Goal: Contribute content: Add original content to the website for others to see

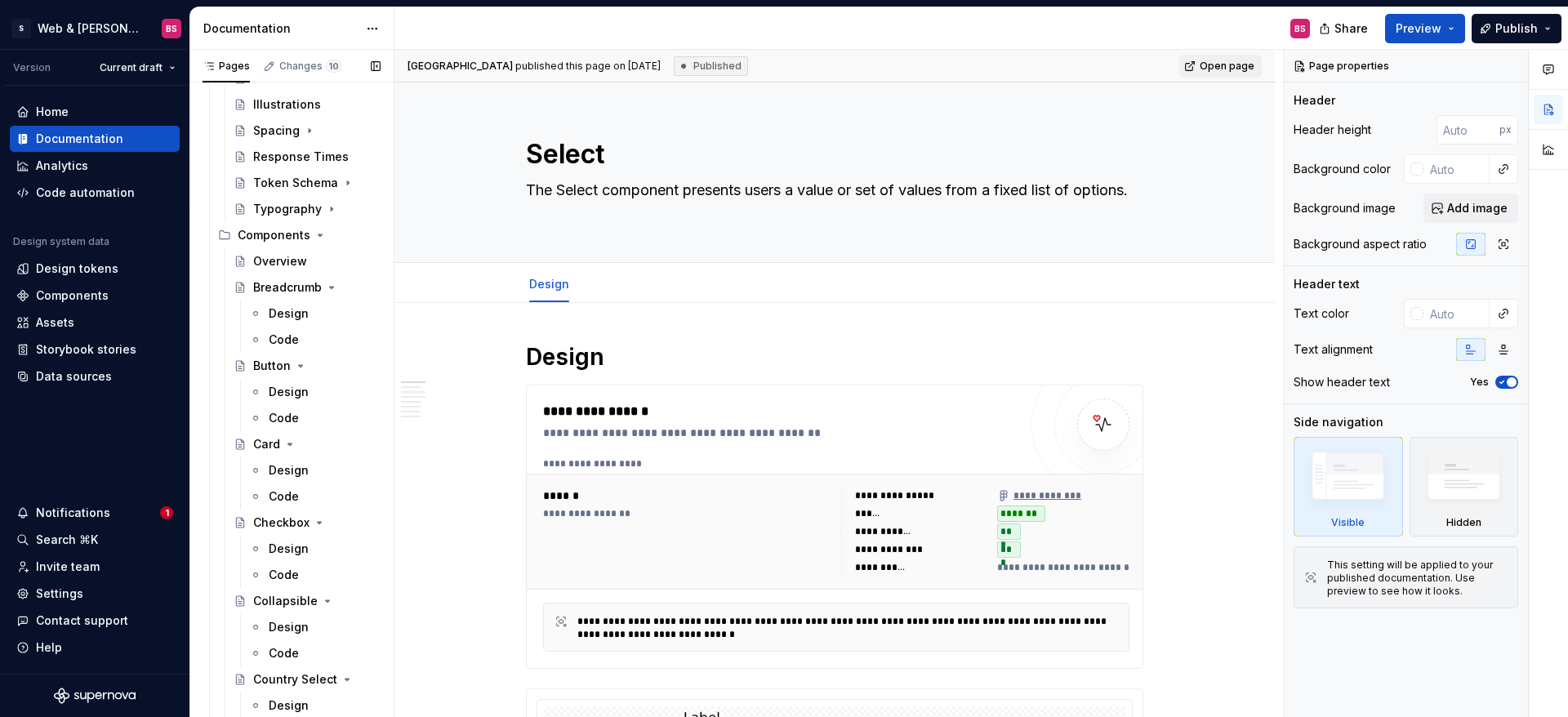
scroll to position [3034, 0]
click at [277, 411] on div "Code" at bounding box center [283, 417] width 31 height 17
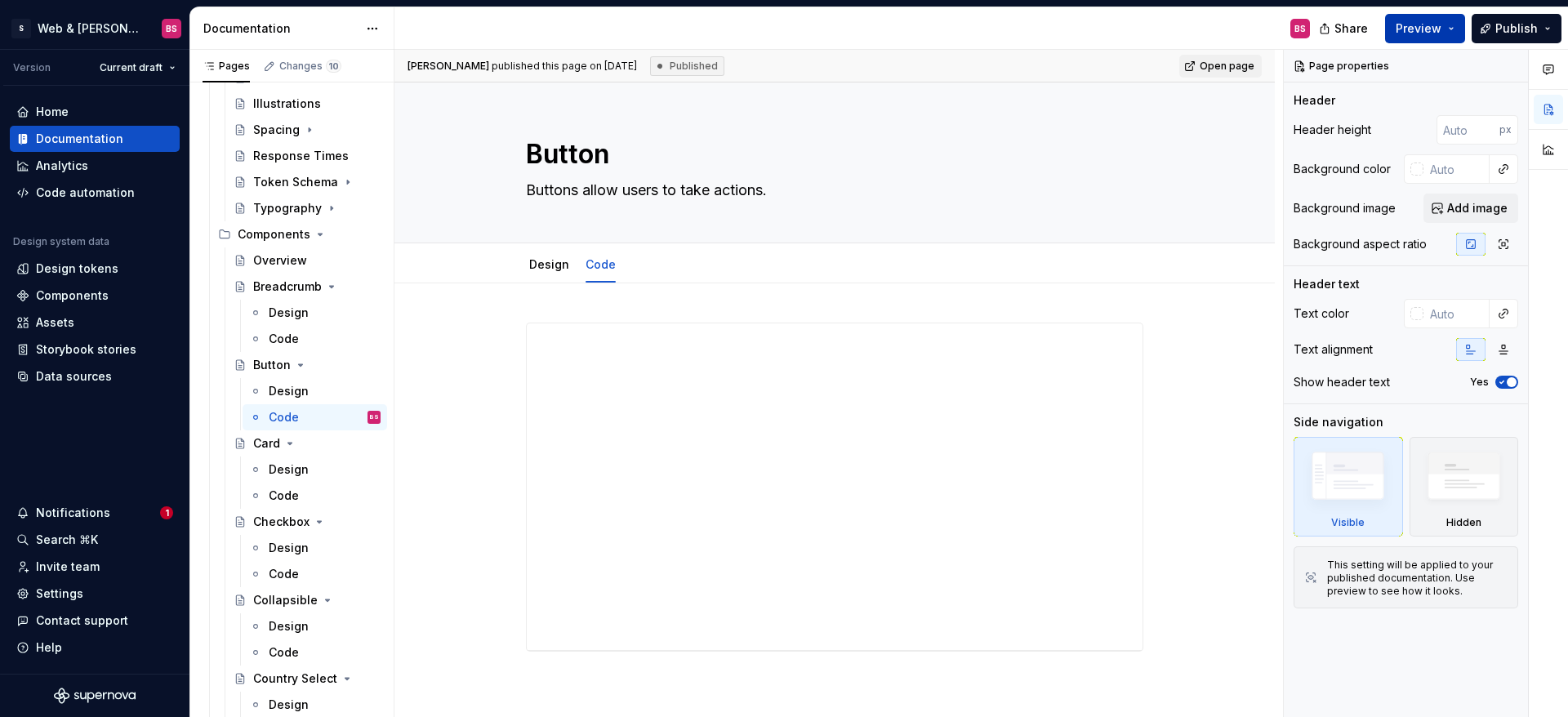
click at [1431, 36] on button "Preview" at bounding box center [1424, 29] width 80 height 30
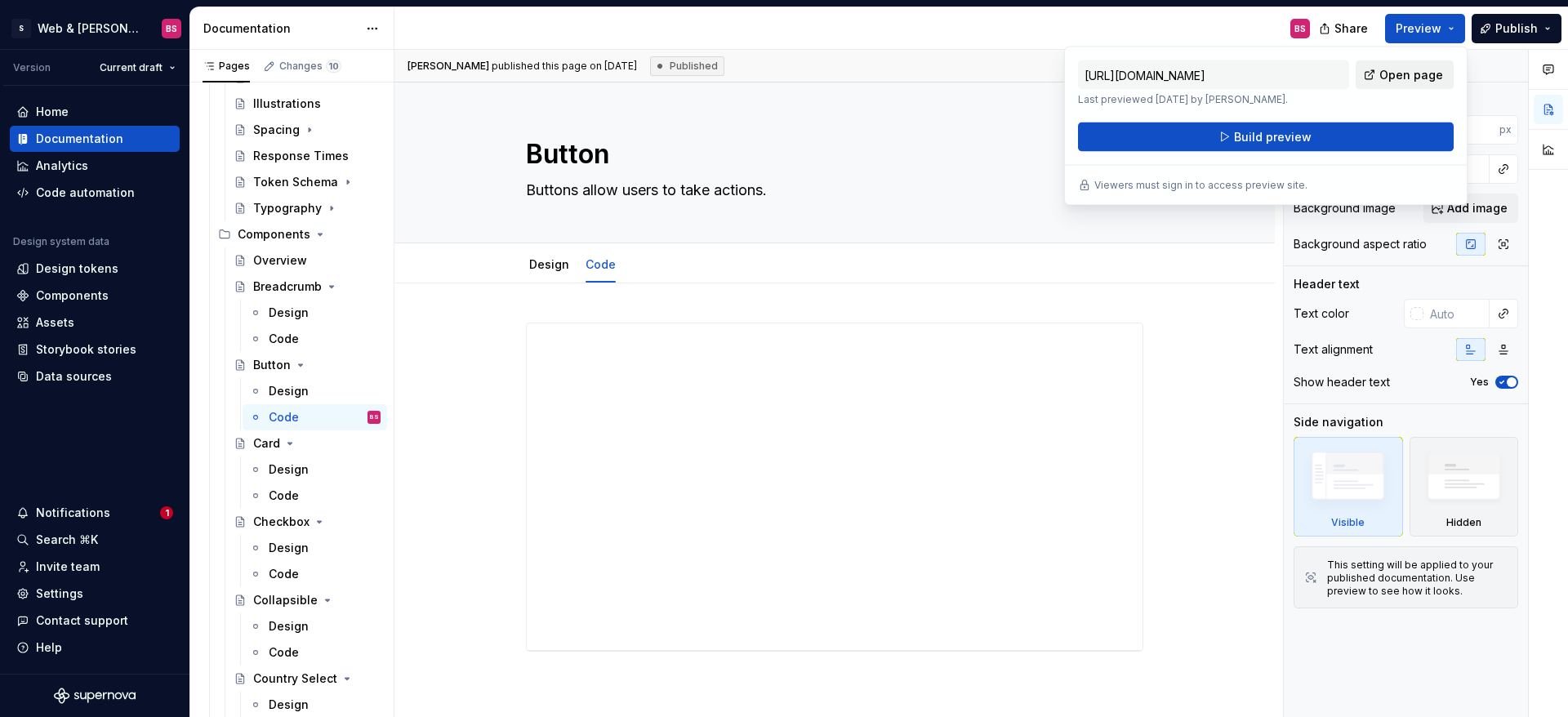
click at [1401, 76] on span "Open page" at bounding box center [1410, 75] width 64 height 17
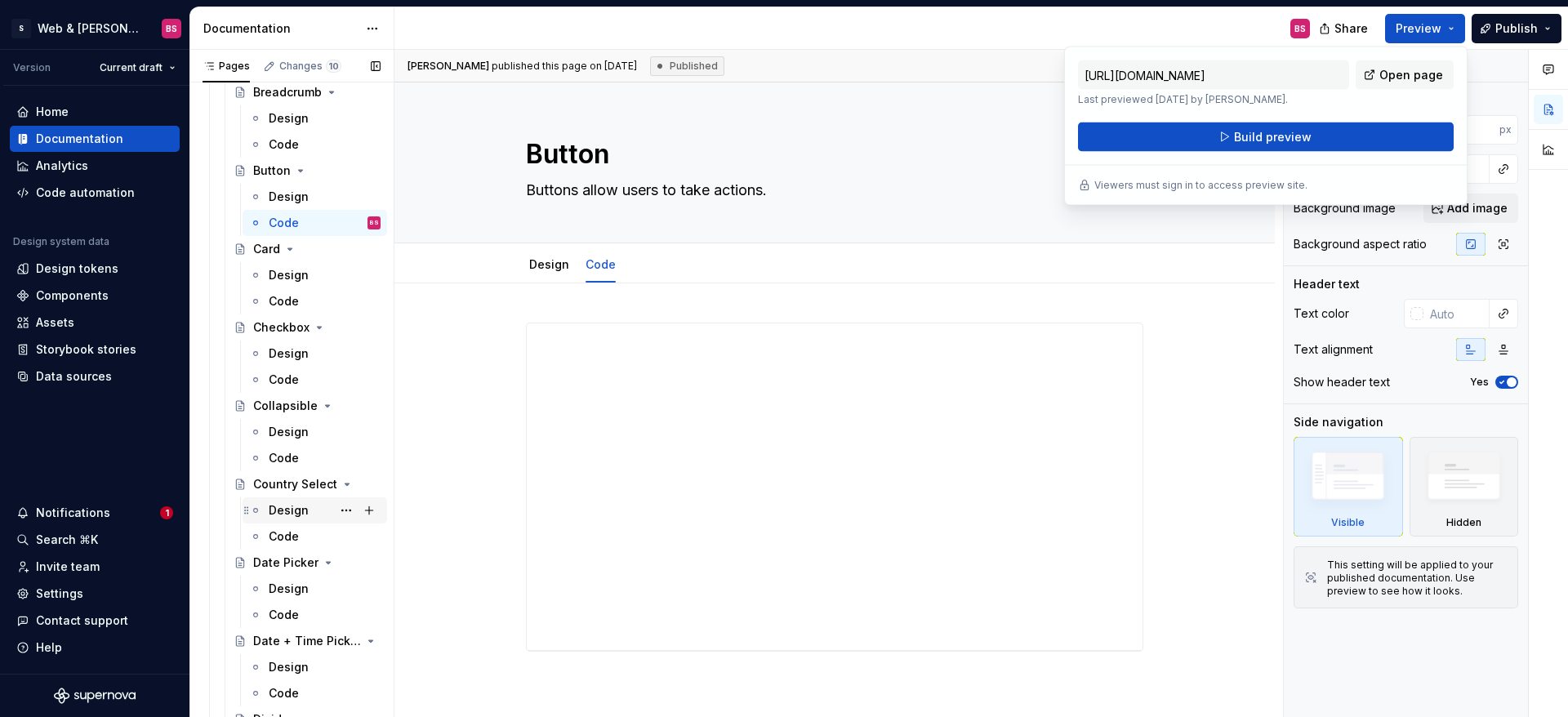
scroll to position [3254, 0]
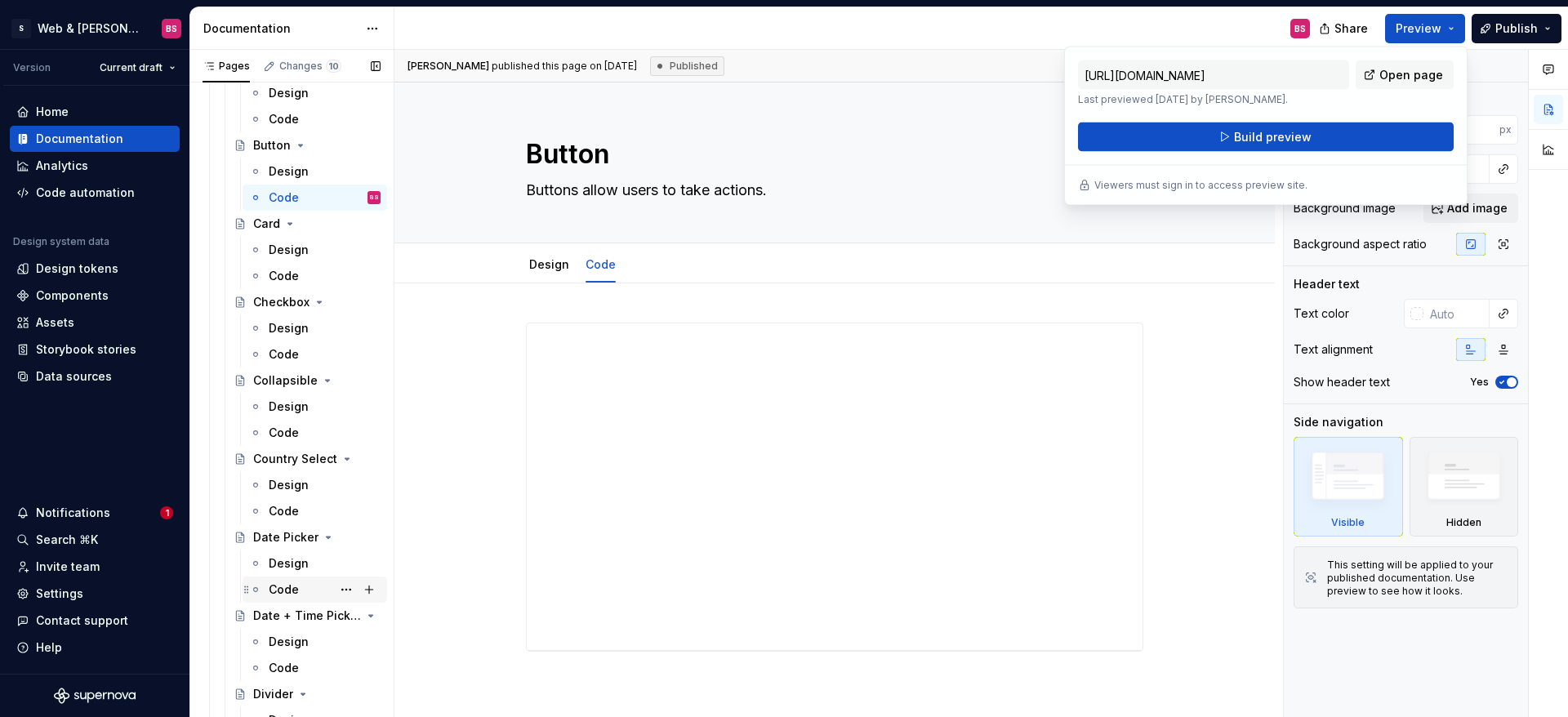
click at [287, 586] on div "Code" at bounding box center [283, 590] width 31 height 17
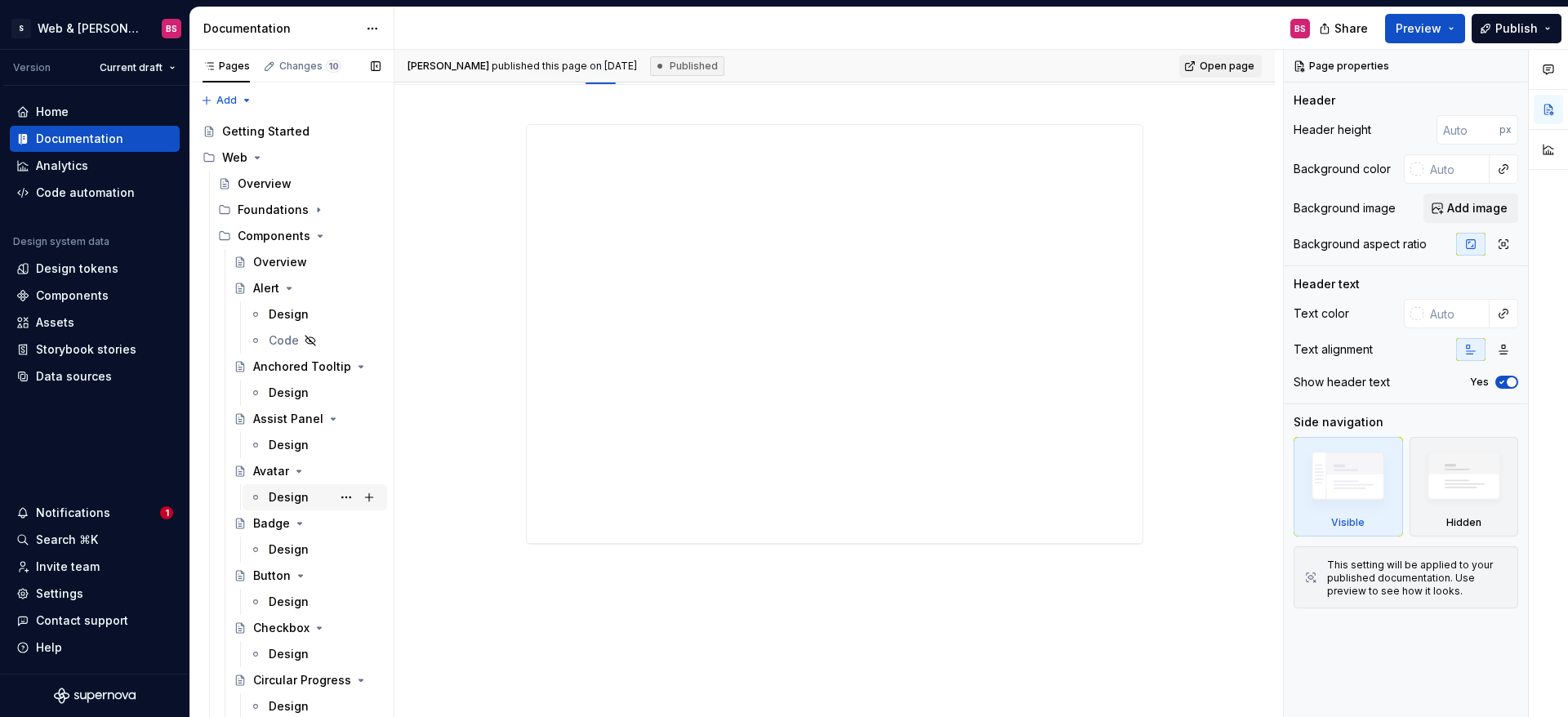
click at [301, 497] on div "Design" at bounding box center [288, 497] width 40 height 17
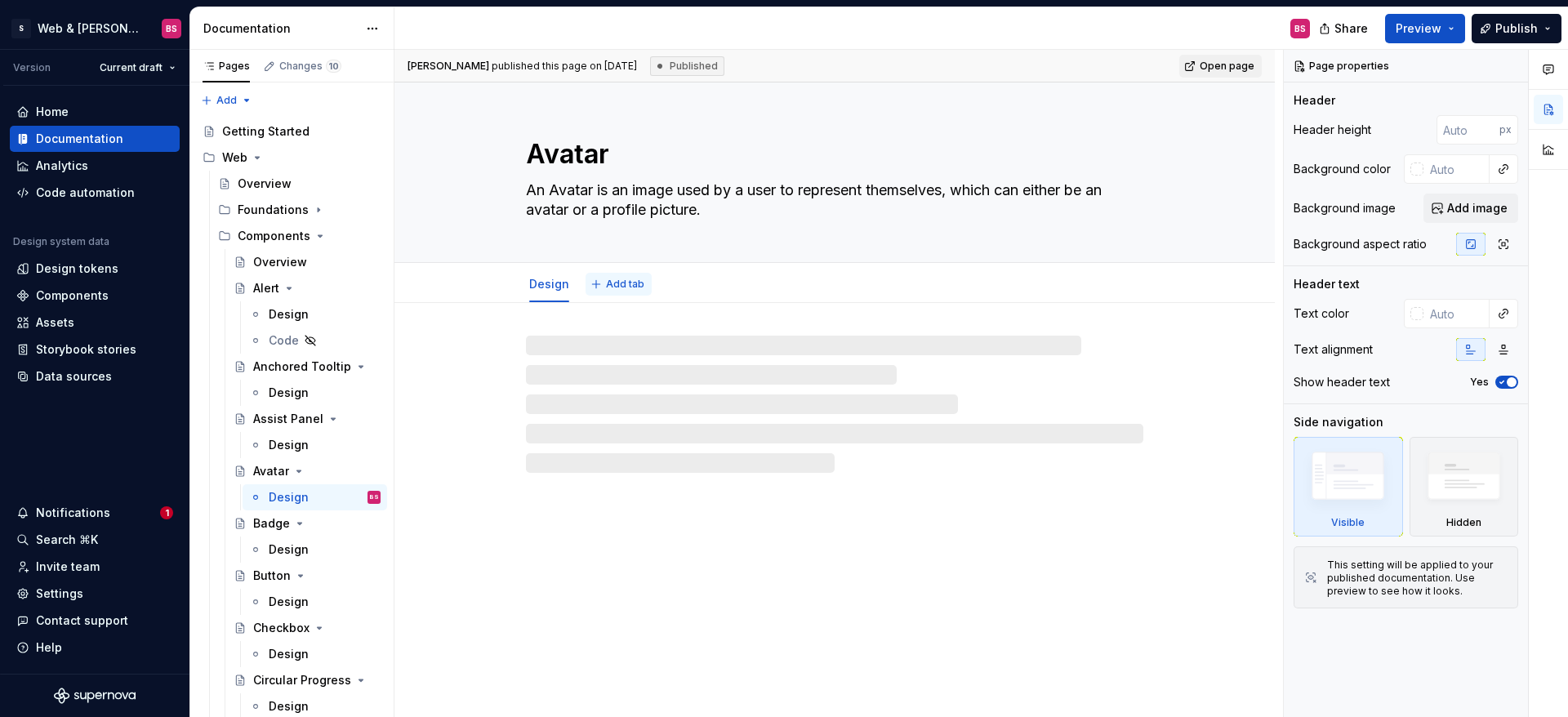
click at [639, 291] on button "Add tab" at bounding box center [618, 284] width 66 height 23
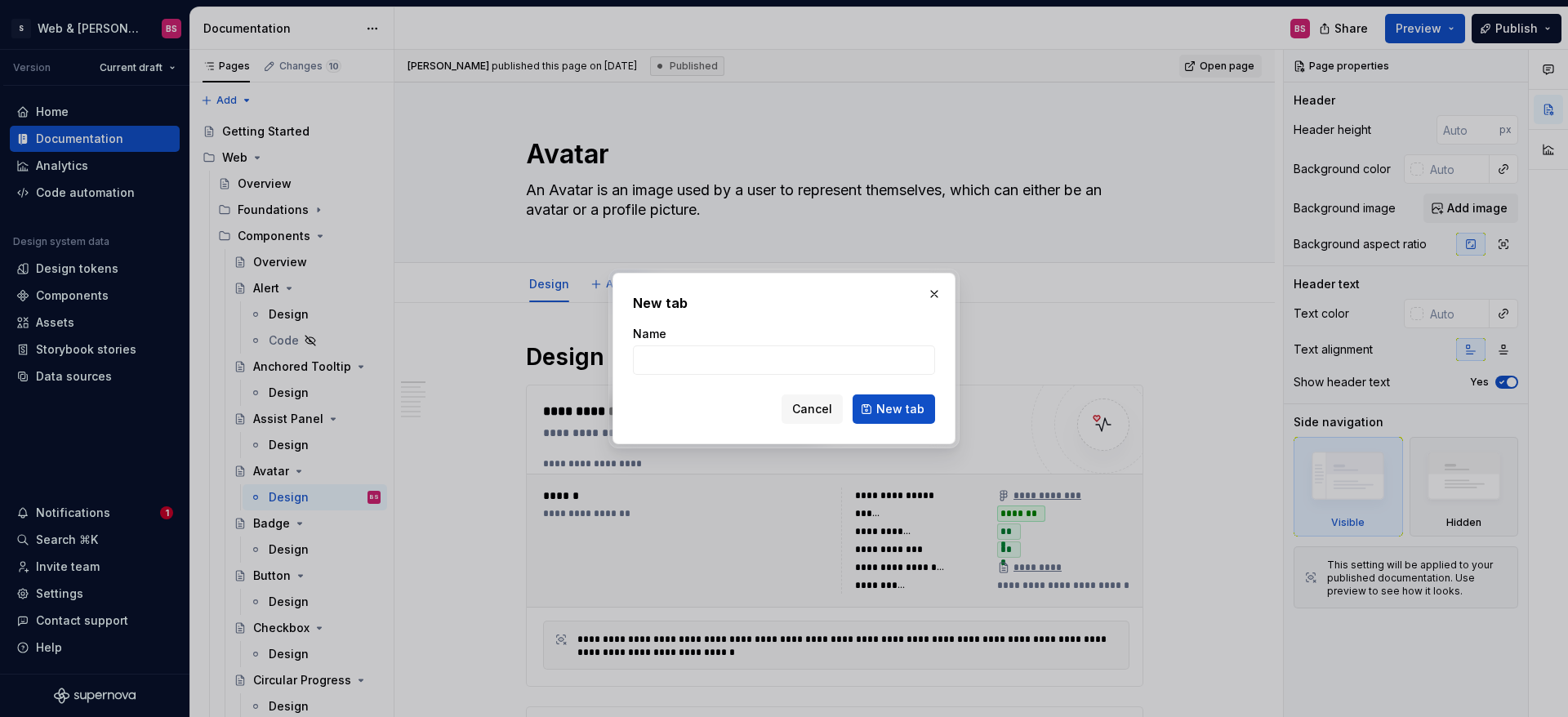
type textarea "*"
type input "Code"
click button "New tab" at bounding box center [893, 410] width 83 height 30
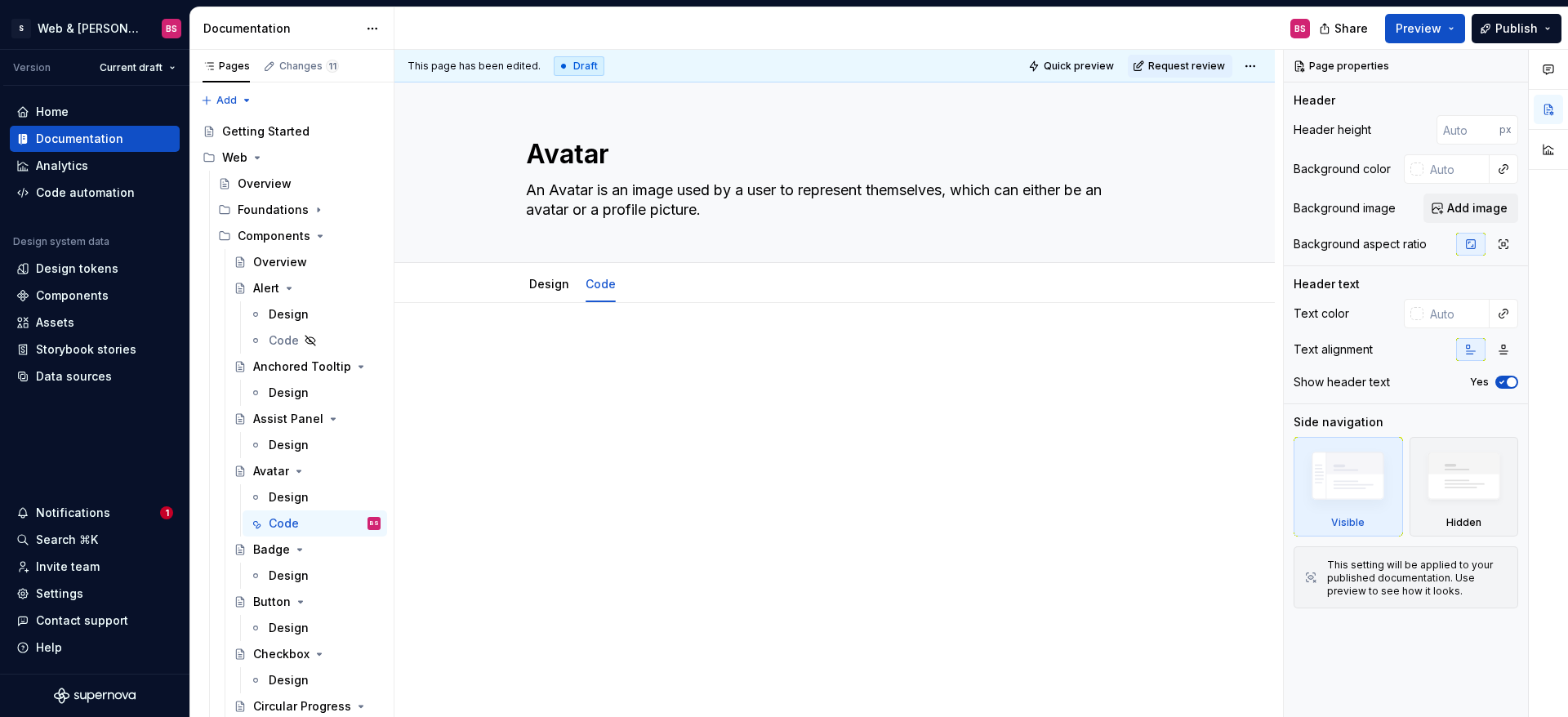
click at [613, 377] on div at bounding box center [835, 373] width 618 height 62
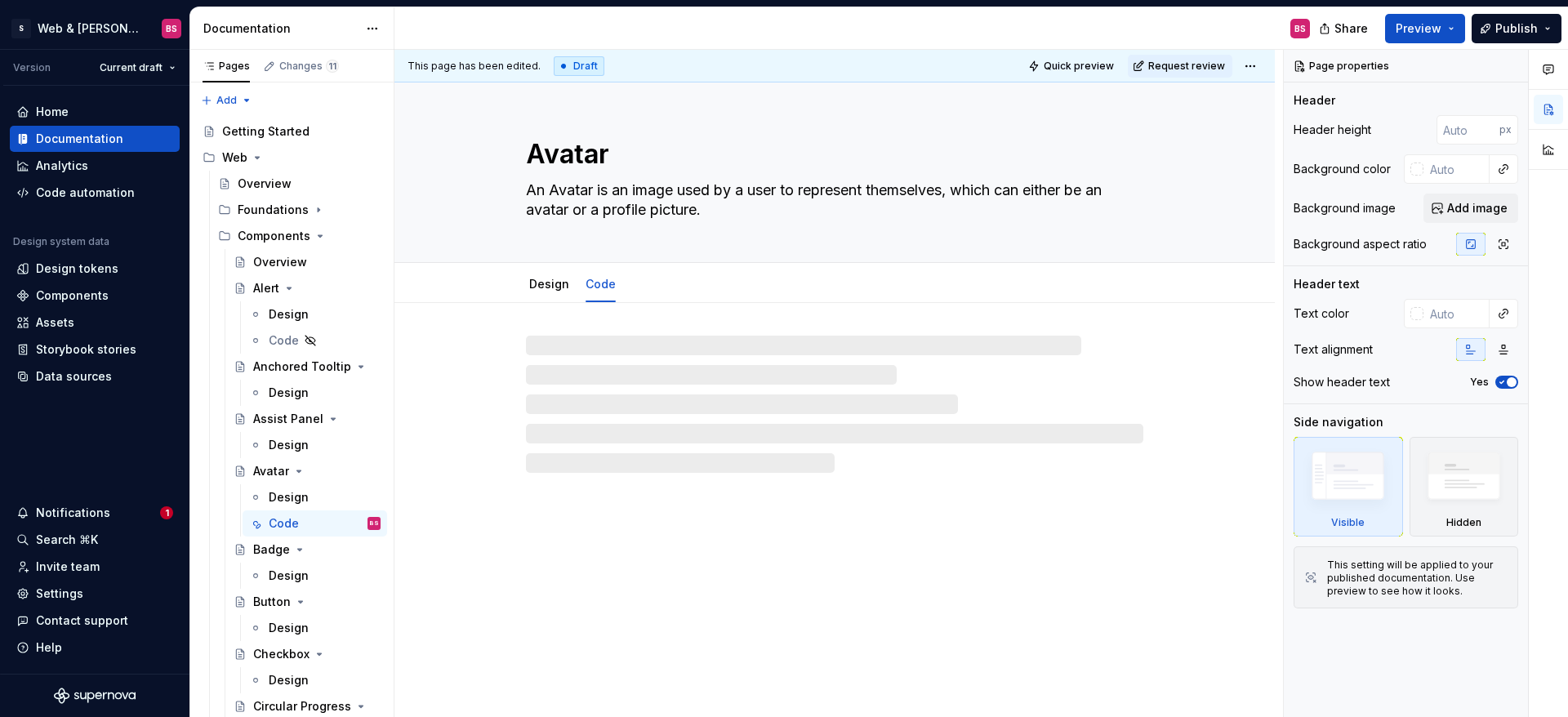
type textarea "*"
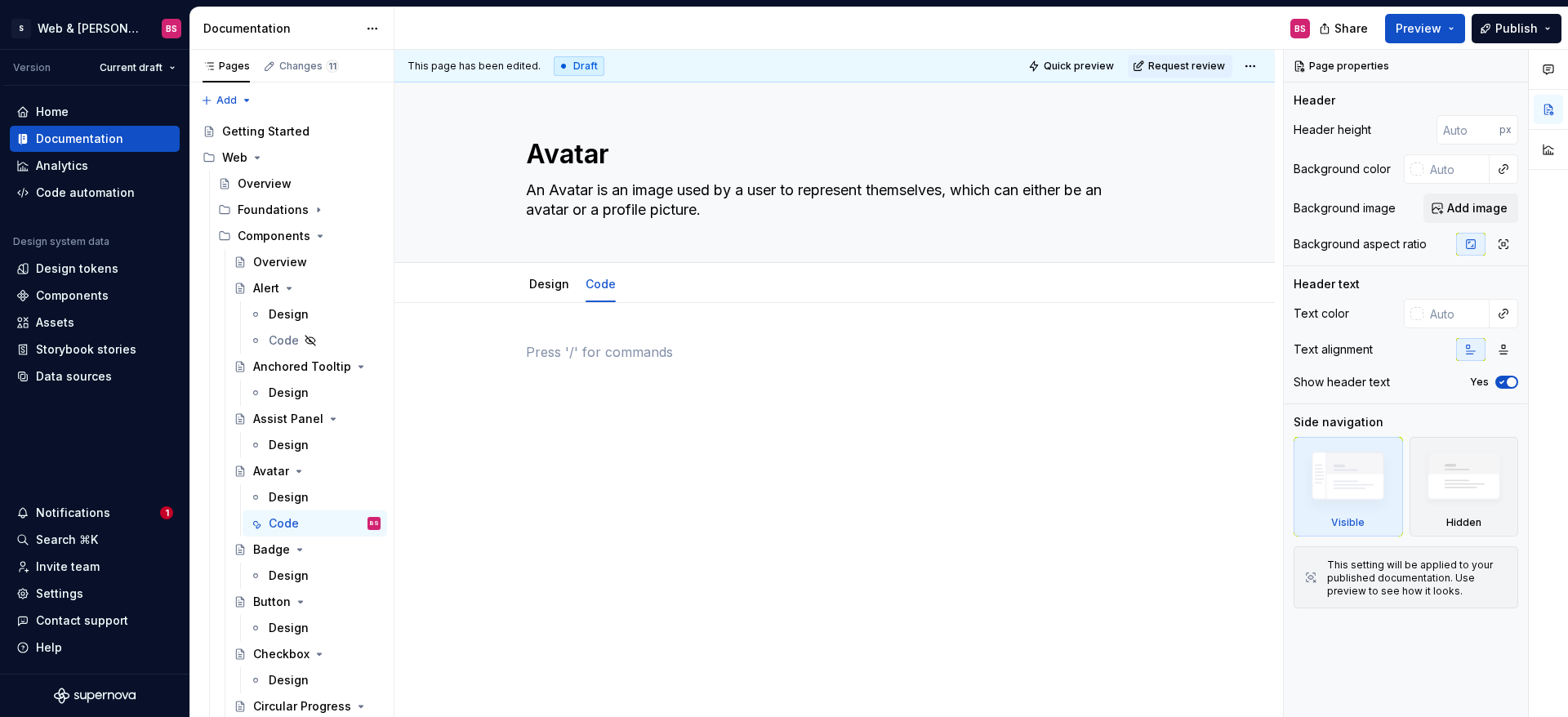
click at [601, 367] on div at bounding box center [835, 373] width 618 height 62
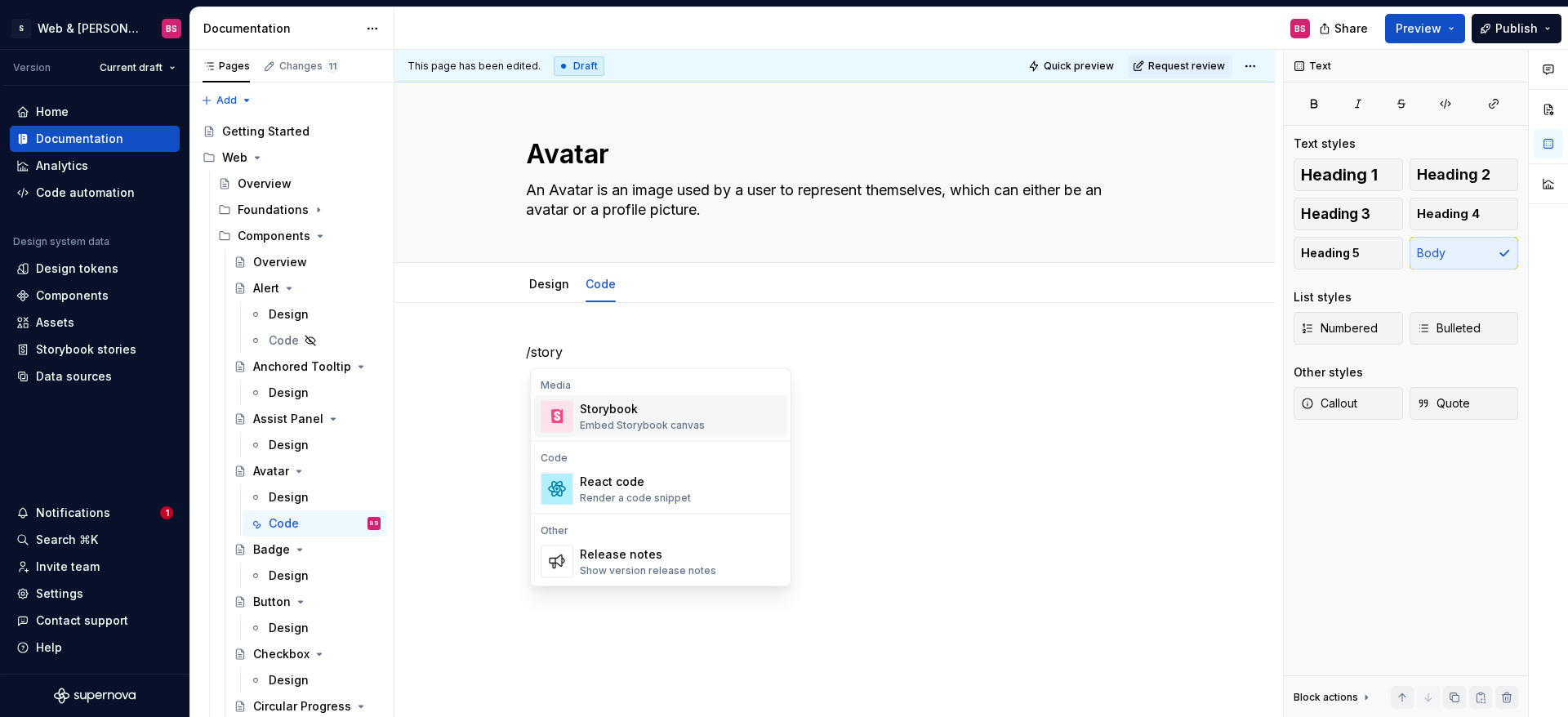
click at [698, 419] on div "Embed Storybook canvas" at bounding box center [642, 425] width 125 height 13
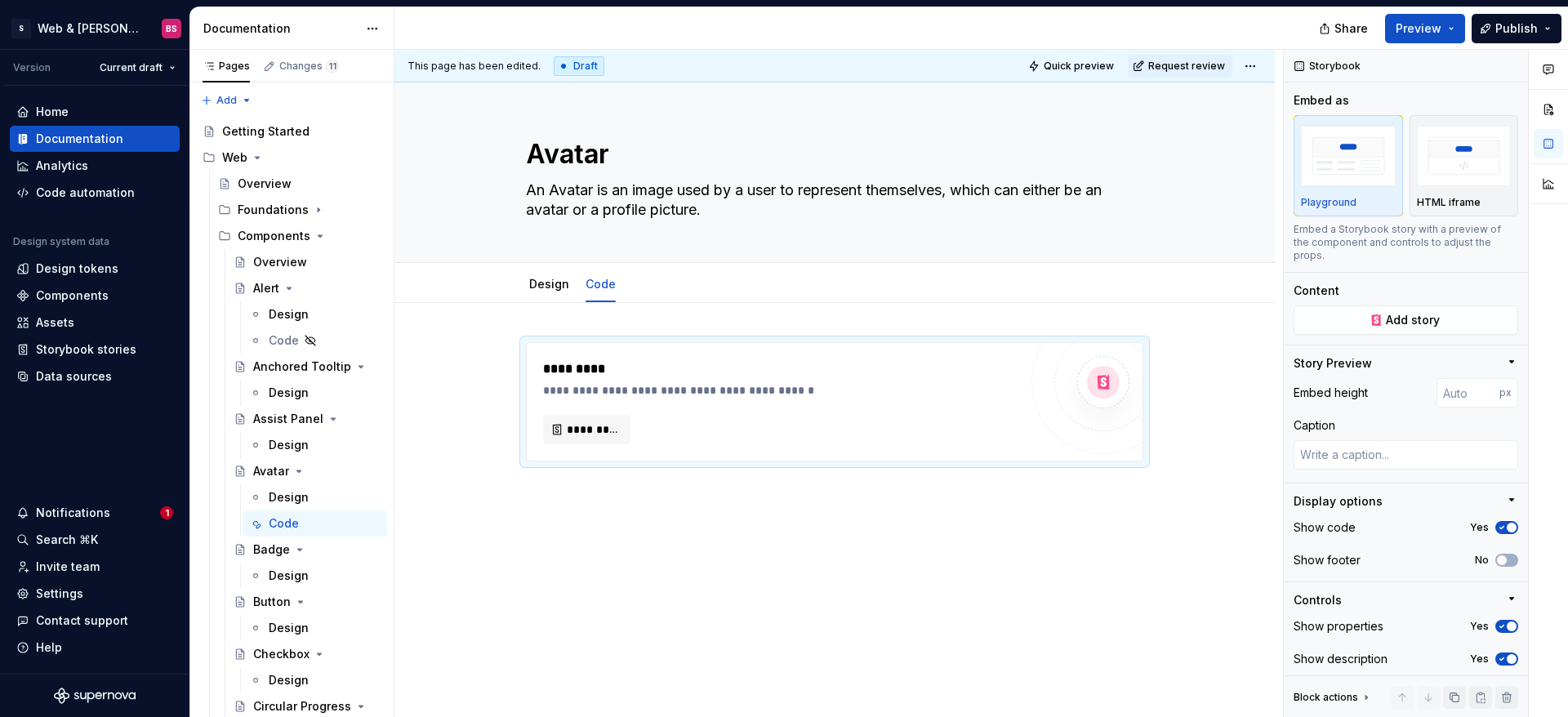
type textarea "*"
